Goal: Task Accomplishment & Management: Manage account settings

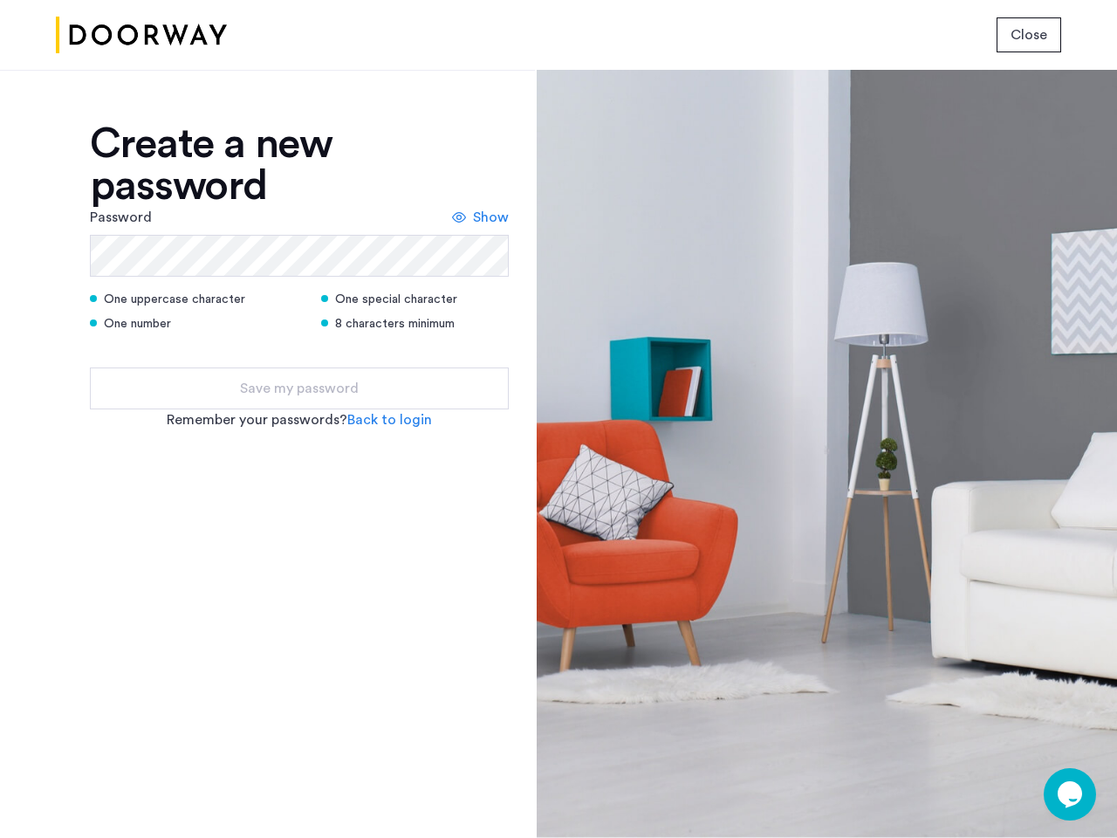
click at [1029, 35] on span "Close" at bounding box center [1029, 34] width 37 height 21
click at [481, 217] on span "Show" at bounding box center [491, 217] width 36 height 21
click at [389, 420] on link "Back to login" at bounding box center [389, 419] width 85 height 21
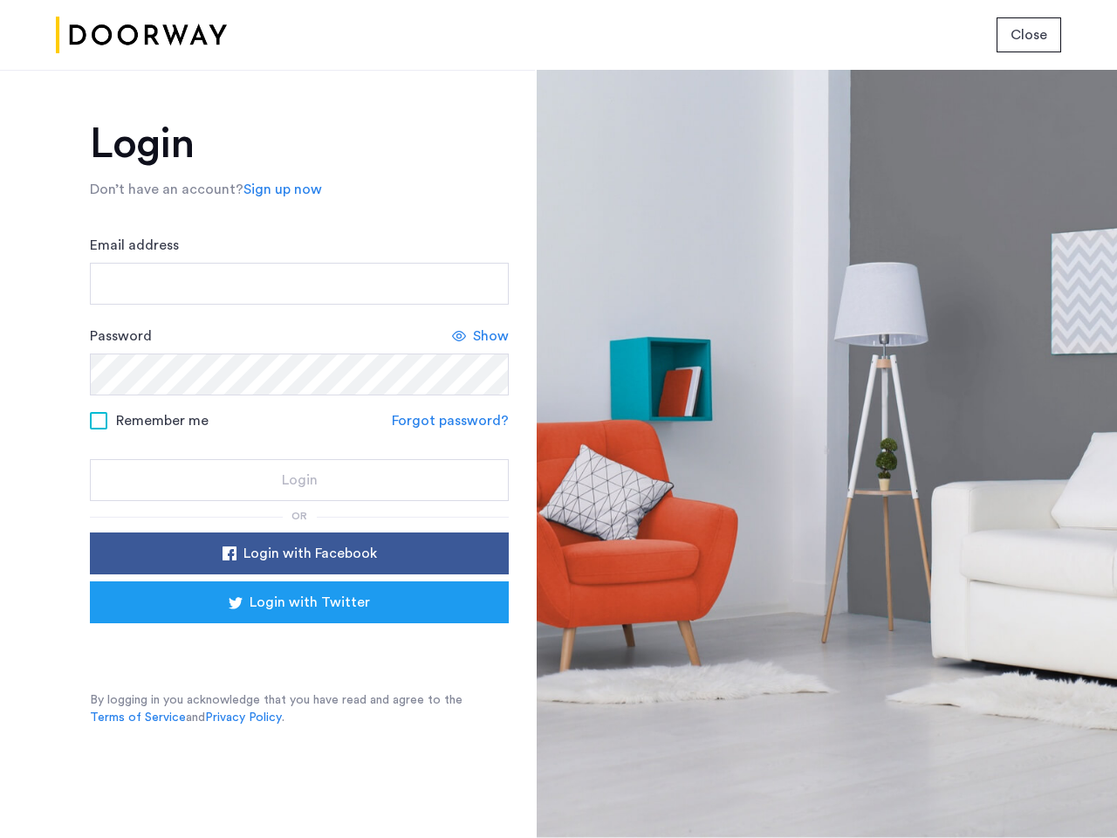
click at [1070, 794] on div at bounding box center [827, 454] width 581 height 768
